Goal: Task Accomplishment & Management: Manage account settings

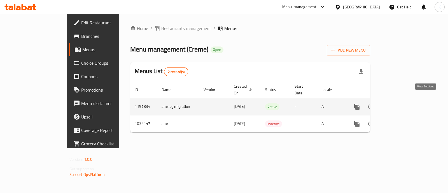
click at [401, 103] on icon "enhanced table" at bounding box center [397, 106] width 7 height 7
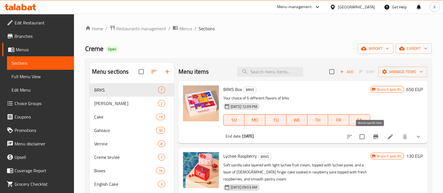
click at [373, 136] on icon "Branch-specific-item" at bounding box center [375, 136] width 7 height 7
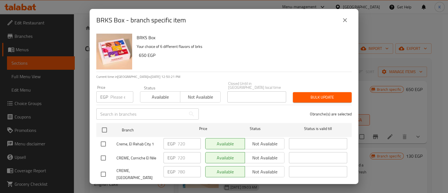
scroll to position [24, 0]
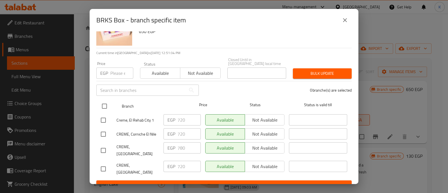
click at [103, 101] on input "checkbox" at bounding box center [105, 106] width 12 height 12
checkbox input "true"
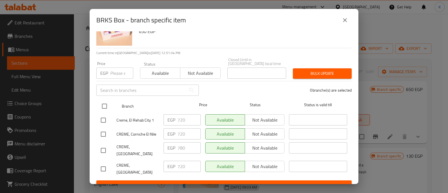
checkbox input "true"
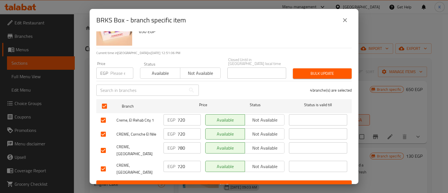
click at [305, 70] on span "Bulk update" at bounding box center [323, 73] width 50 height 7
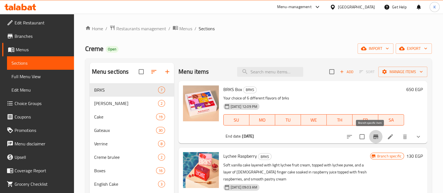
click at [372, 135] on icon "Branch-specific-item" at bounding box center [375, 136] width 7 height 7
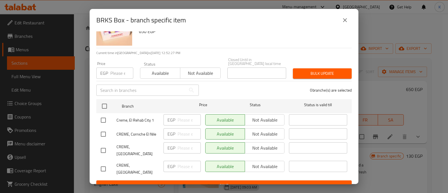
click at [103, 132] on input "checkbox" at bounding box center [103, 134] width 12 height 12
checkbox input "true"
click at [172, 131] on p "EGP" at bounding box center [172, 134] width 8 height 7
click at [182, 130] on input "number" at bounding box center [189, 133] width 23 height 11
type input "720"
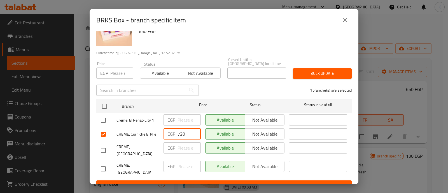
click at [157, 182] on span "Save" at bounding box center [224, 185] width 247 height 7
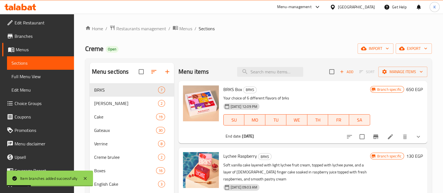
click at [307, 8] on div "Menu-management" at bounding box center [294, 7] width 34 height 7
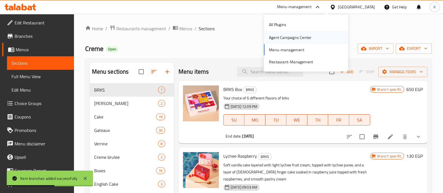
click at [282, 40] on div "Agent Campaigns Center" at bounding box center [290, 37] width 42 height 6
